Goal: Transaction & Acquisition: Obtain resource

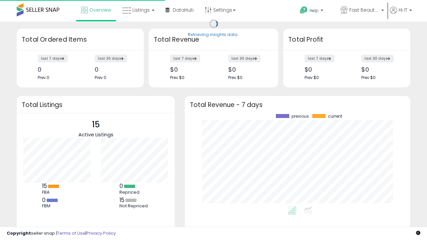
scroll to position [93, 212]
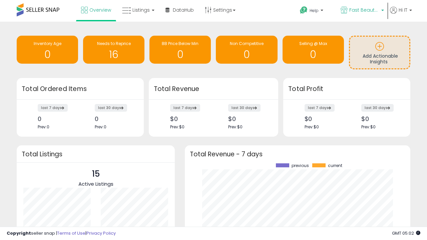
click at [362, 11] on span "Fast Beauty ([GEOGRAPHIC_DATA])" at bounding box center [364, 10] width 30 height 7
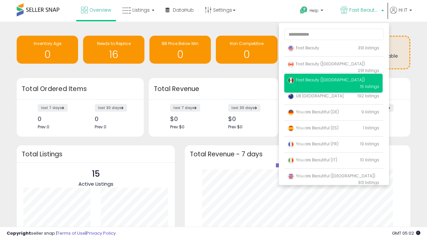
click at [333, 49] on p "Fast Beauty 391 listings" at bounding box center [333, 48] width 98 height 13
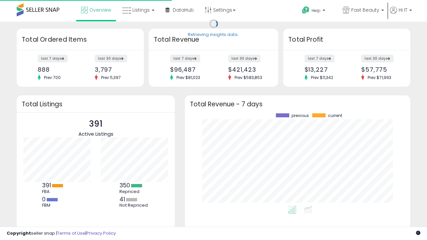
scroll to position [93, 212]
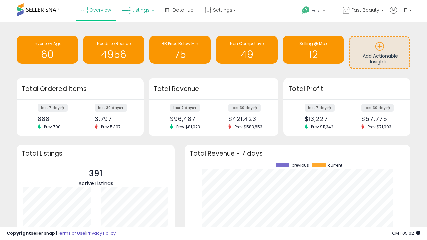
click at [138, 10] on span "Listings" at bounding box center [141, 10] width 17 height 7
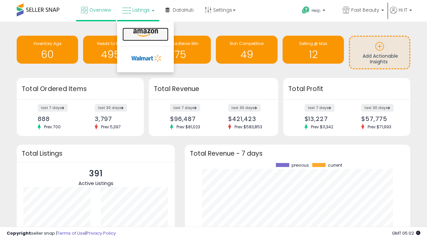
click at [145, 33] on icon at bounding box center [145, 33] width 29 height 9
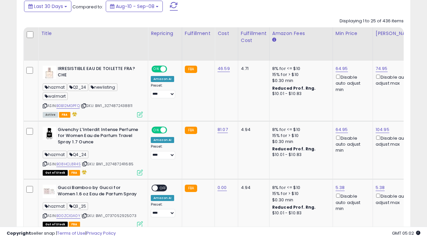
scroll to position [0, 5]
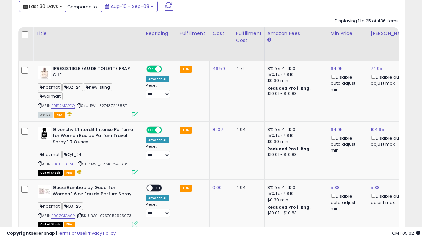
click at [42, 6] on span "Last 30 Days" at bounding box center [43, 6] width 29 height 7
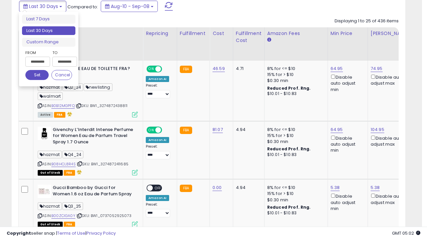
click at [49, 31] on li "Last 30 Days" at bounding box center [48, 30] width 53 height 9
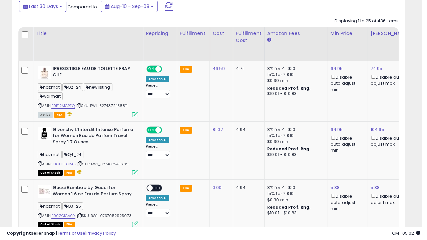
scroll to position [182, 0]
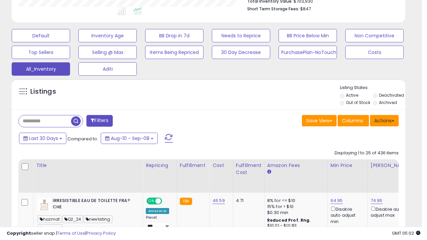
click at [385, 120] on button "Actions" at bounding box center [384, 120] width 29 height 11
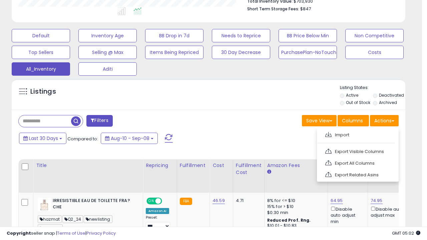
click at [357, 163] on link "Export All Columns" at bounding box center [357, 163] width 73 height 10
